Goal: Task Accomplishment & Management: Manage account settings

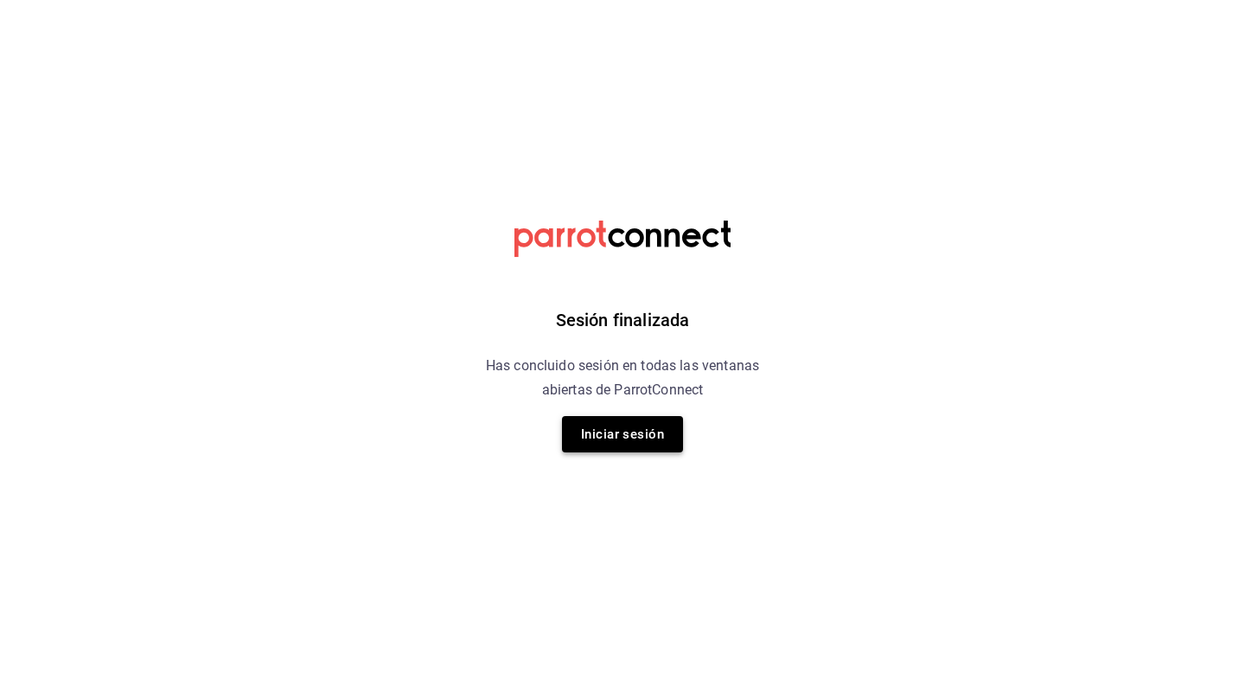
click at [631, 446] on button "Iniciar sesión" at bounding box center [622, 434] width 121 height 36
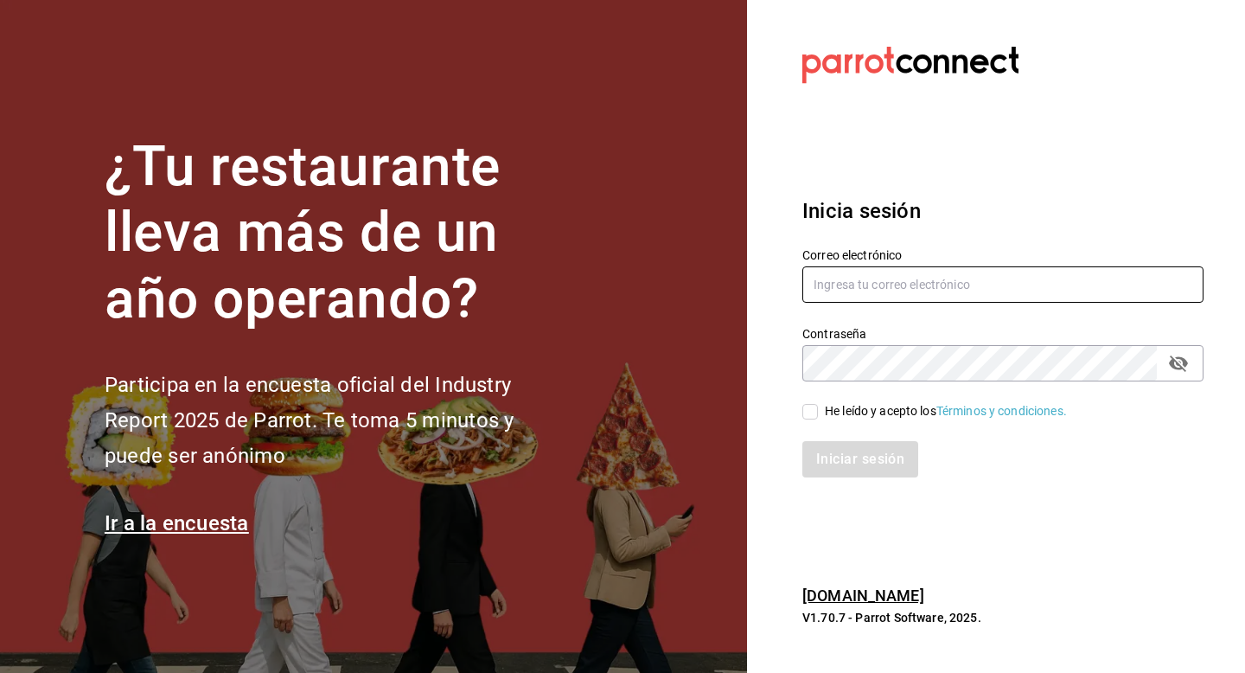
click at [902, 287] on input "text" at bounding box center [1003, 284] width 401 height 36
type input "[EMAIL_ADDRESS][DOMAIN_NAME]"
click at [816, 400] on div "He leído y acepto los Términos y condiciones." at bounding box center [993, 401] width 422 height 40
click at [814, 409] on input "He leído y acepto los Términos y condiciones." at bounding box center [811, 412] width 16 height 16
checkbox input "true"
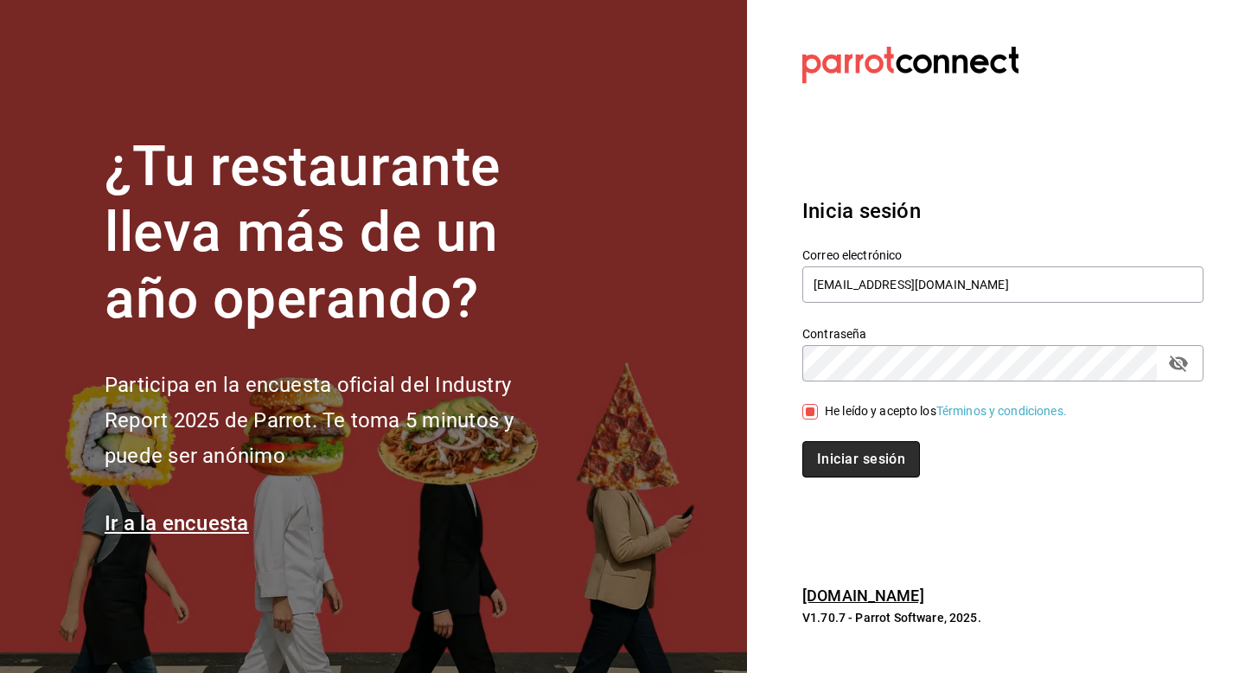
click at [844, 445] on button "Iniciar sesión" at bounding box center [862, 459] width 118 height 36
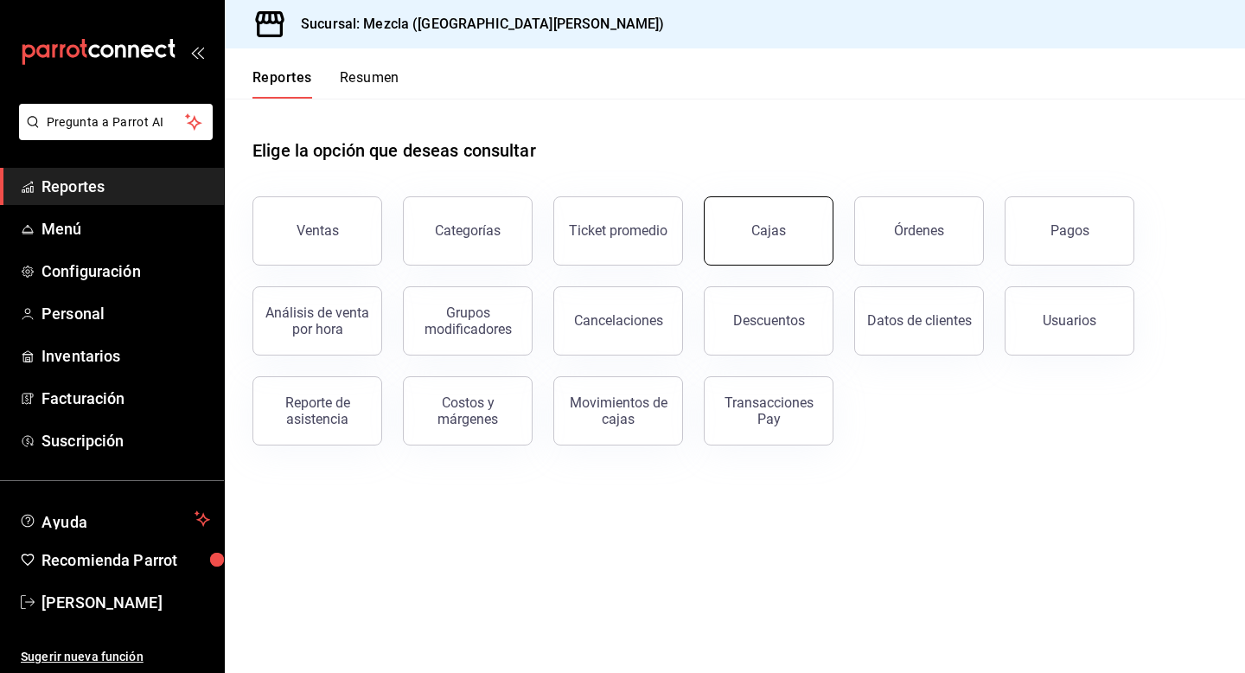
click at [729, 233] on link "Cajas" at bounding box center [769, 230] width 130 height 69
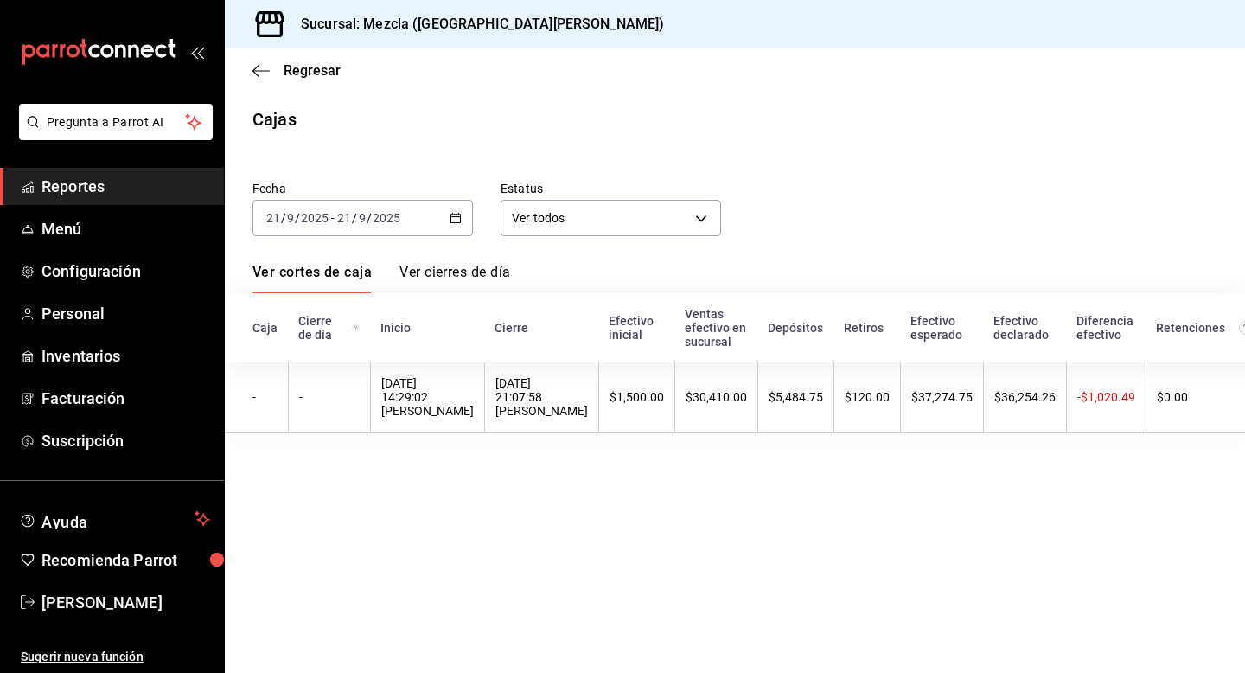
click at [432, 266] on link "Ver cierres de día" at bounding box center [455, 278] width 111 height 29
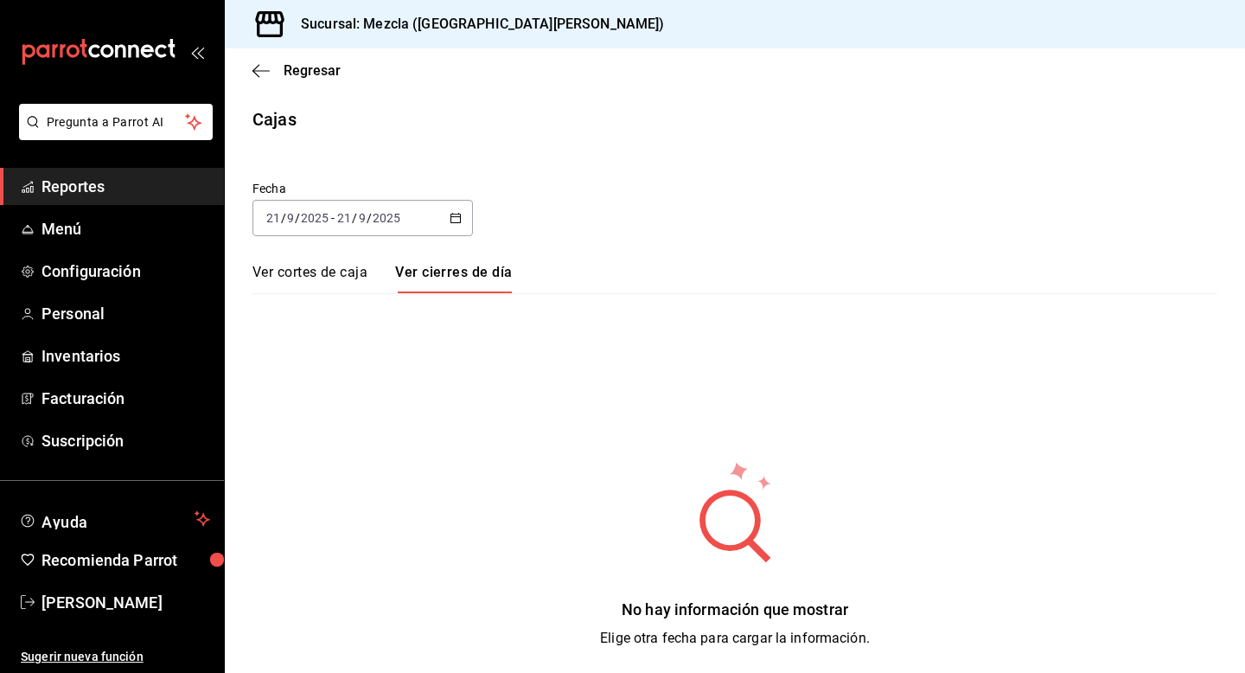
click at [322, 266] on link "Ver cortes de caja" at bounding box center [310, 278] width 115 height 29
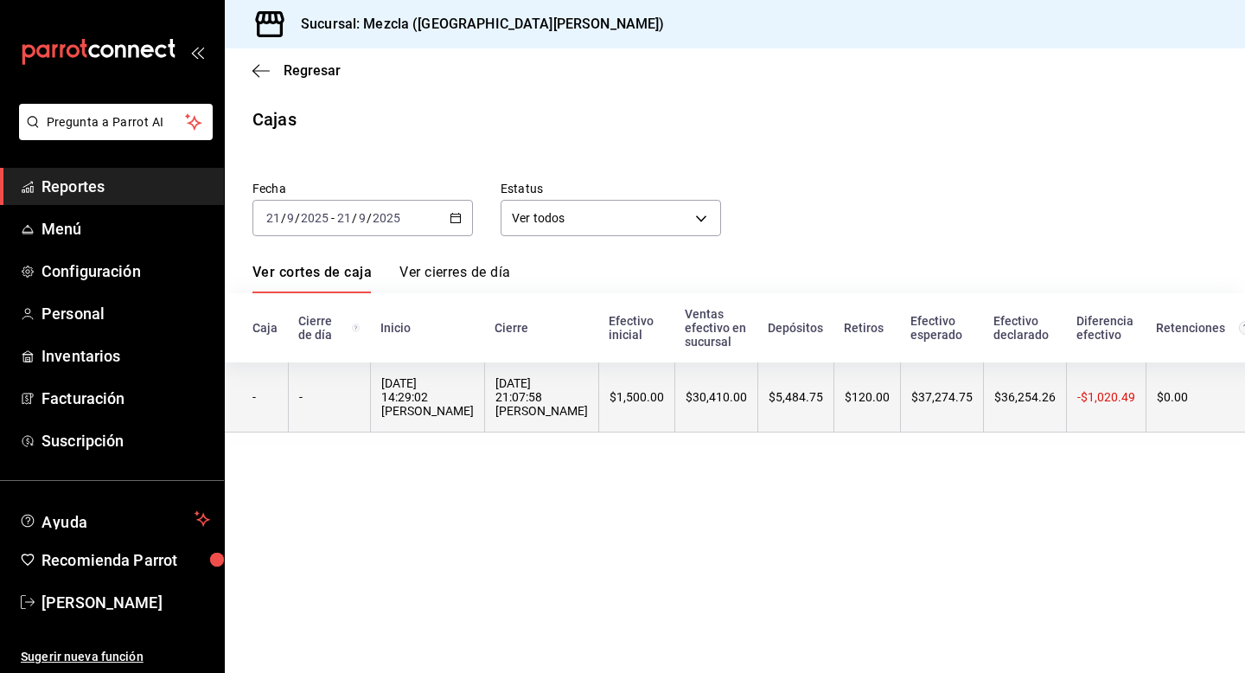
click at [484, 368] on th "21/09/2025 21:07:58 Irasema Saenz" at bounding box center [541, 397] width 114 height 70
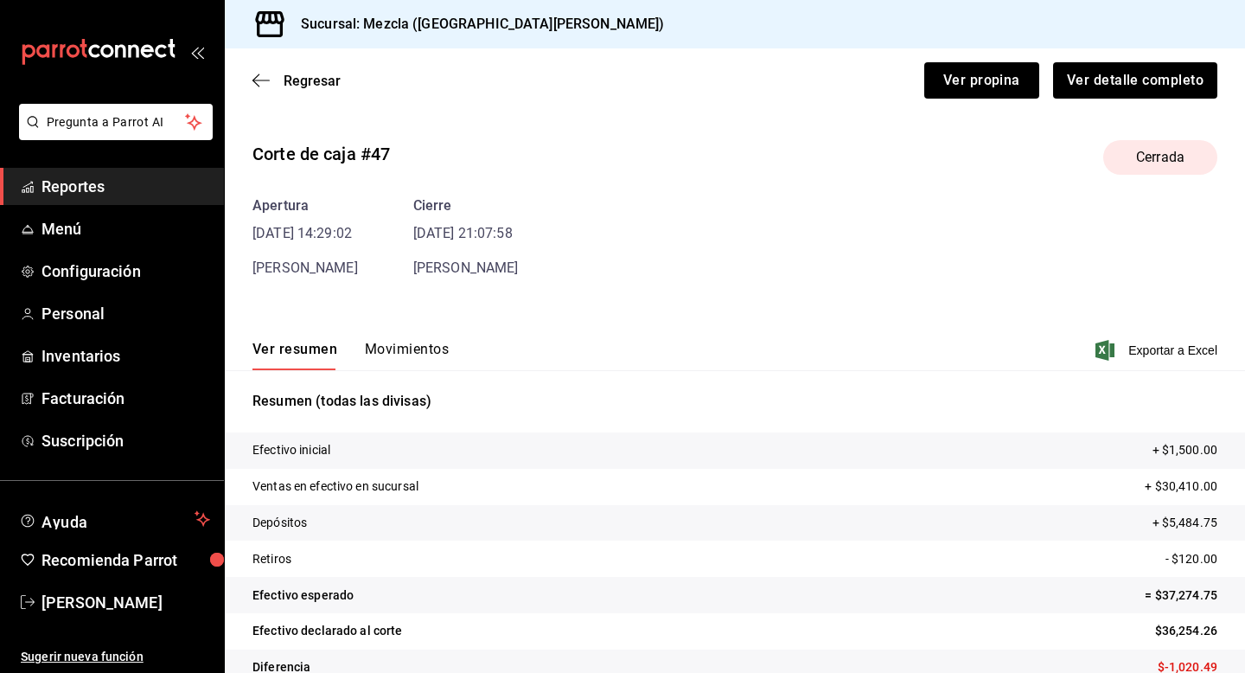
click at [403, 356] on button "Movimientos" at bounding box center [407, 355] width 84 height 29
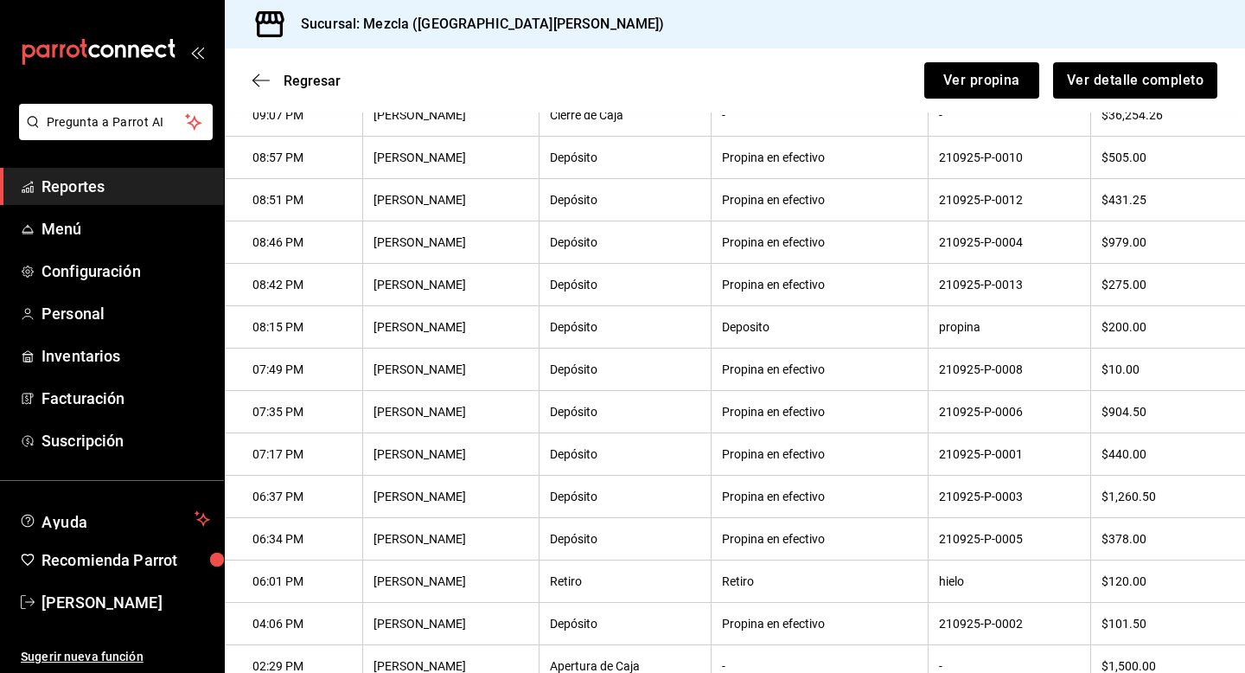
scroll to position [412, 0]
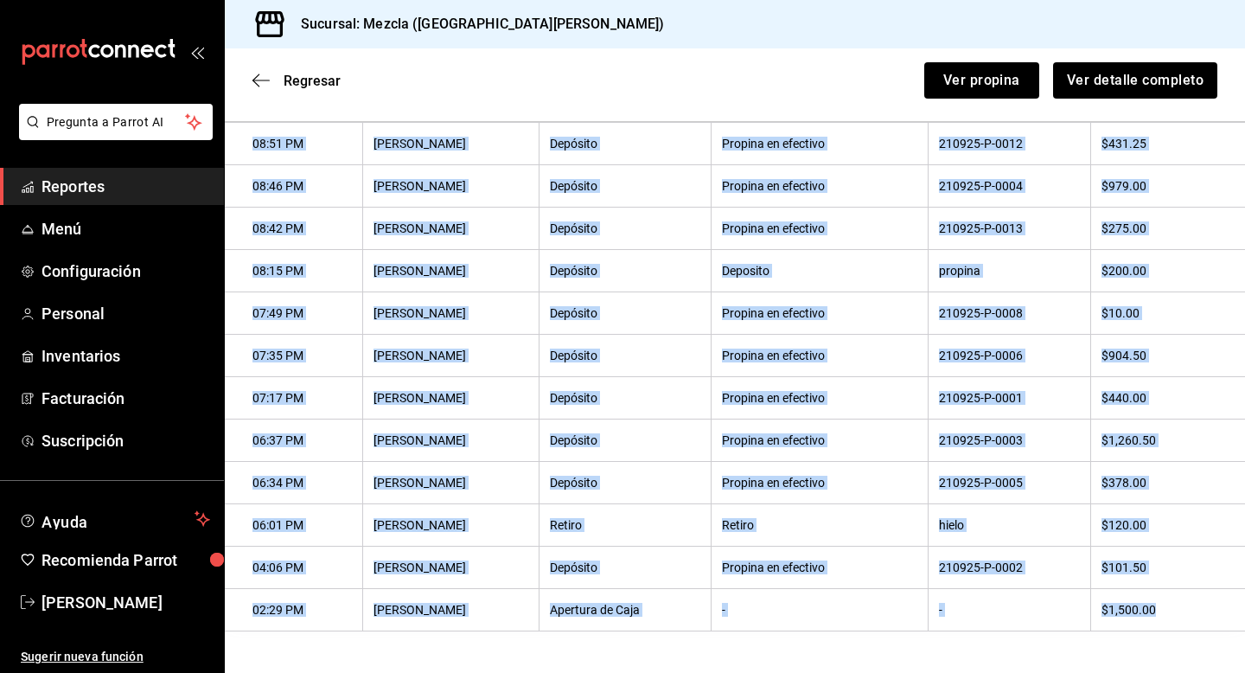
drag, startPoint x: 251, startPoint y: 336, endPoint x: 1177, endPoint y: 605, distance: 964.5
click at [1177, 605] on tbody "09:07 PM Irasema Saenz Cierre de Caja - - $36,254.26 08:57 PM Irasema Saenz Dep…" at bounding box center [735, 334] width 1021 height 593
copy tbody "09:07 PM Irasema Saenz Cierre de Caja - - $36,254.26 08:57 PM Irasema Saenz Dep…"
